Goal: Task Accomplishment & Management: Use online tool/utility

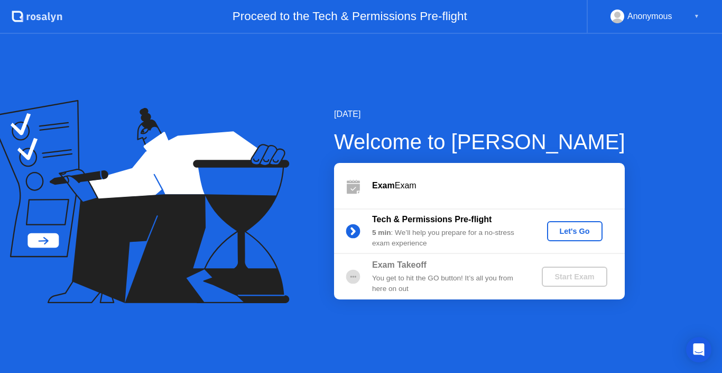
click at [582, 227] on div "Let's Go" at bounding box center [575, 231] width 47 height 8
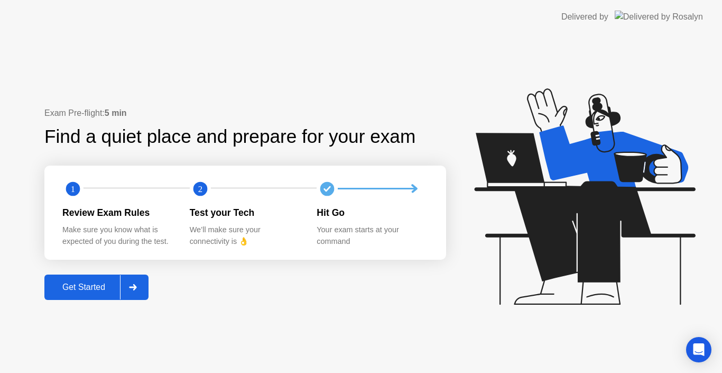
click at [99, 282] on div "Get Started" at bounding box center [84, 287] width 72 height 10
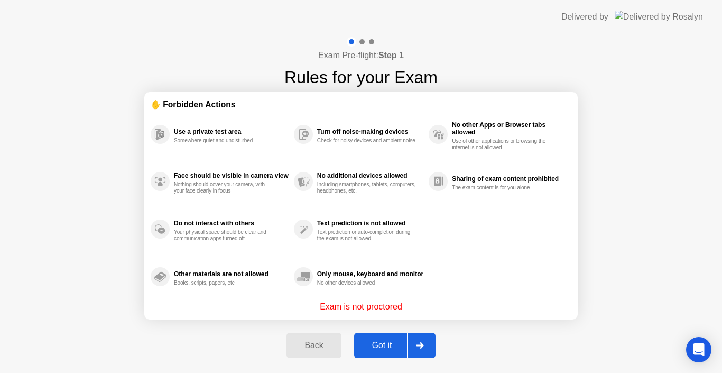
click at [383, 342] on div "Got it" at bounding box center [382, 346] width 50 height 10
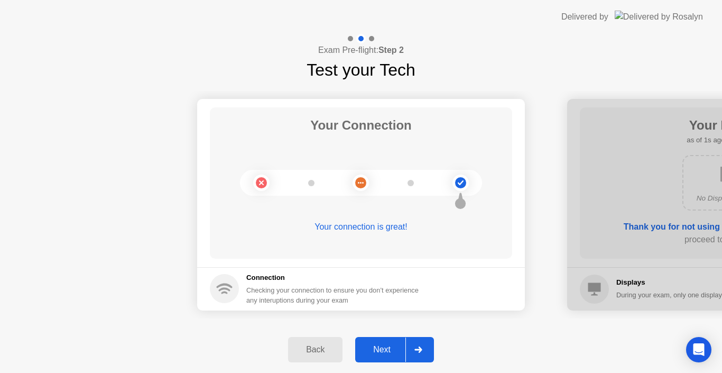
click at [383, 342] on button "Next" at bounding box center [394, 349] width 79 height 25
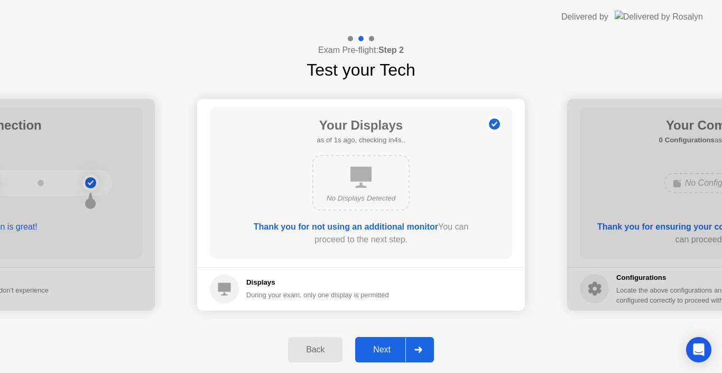
click at [386, 341] on button "Next" at bounding box center [394, 349] width 79 height 25
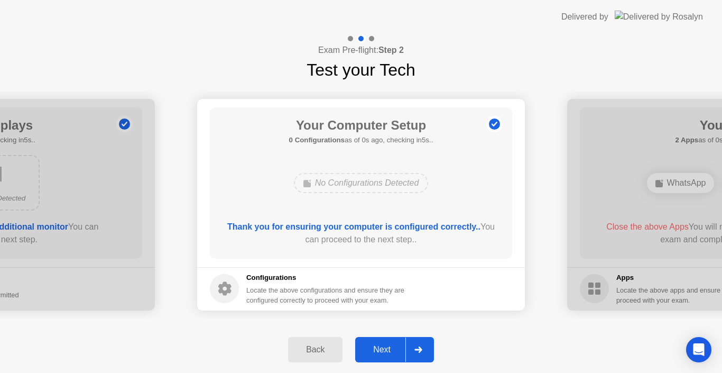
click at [386, 341] on button "Next" at bounding box center [394, 349] width 79 height 25
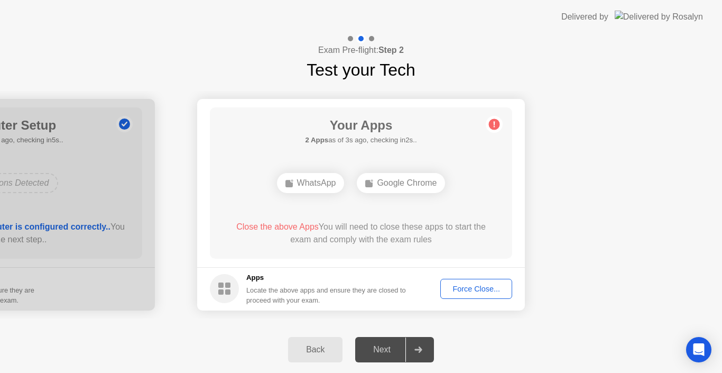
click at [462, 287] on div "Force Close..." at bounding box center [476, 289] width 65 height 8
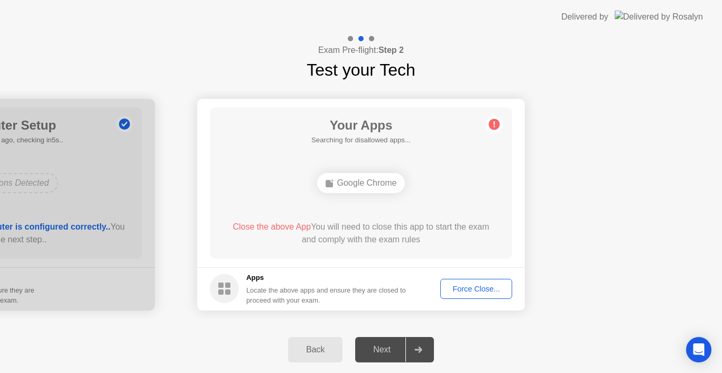
click at [472, 290] on div "Force Close..." at bounding box center [476, 289] width 65 height 8
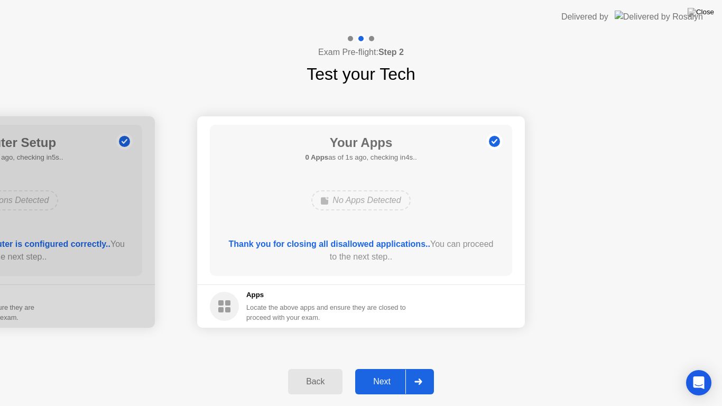
click at [381, 372] on div "Next" at bounding box center [382, 382] width 47 height 10
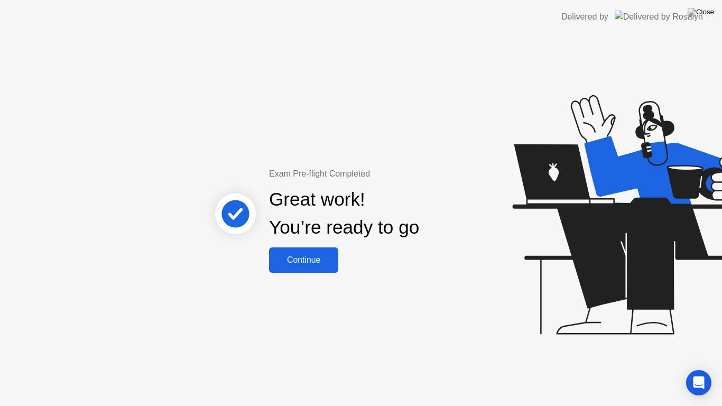
click at [311, 259] on div "Continue" at bounding box center [303, 260] width 63 height 10
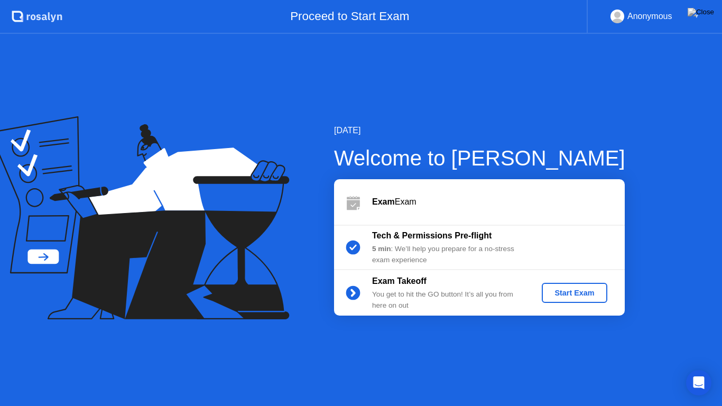
click at [565, 290] on div "Start Exam" at bounding box center [574, 293] width 57 height 8
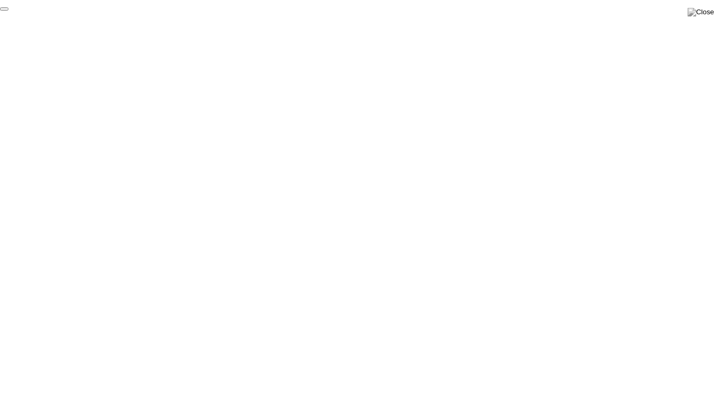
click div "End Proctoring Session"
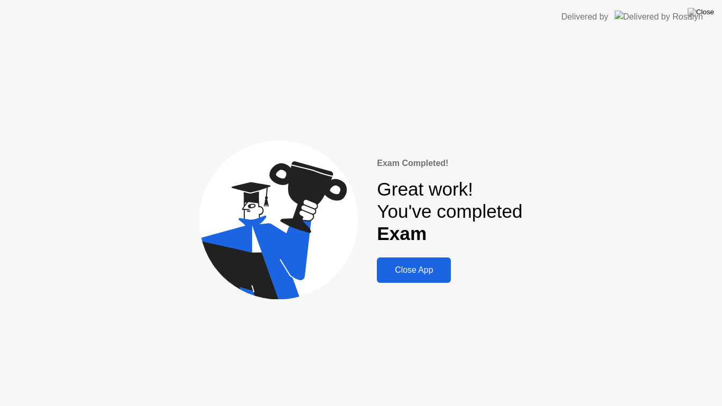
click at [430, 272] on div "Close App" at bounding box center [414, 270] width 68 height 10
